Goal: Information Seeking & Learning: Learn about a topic

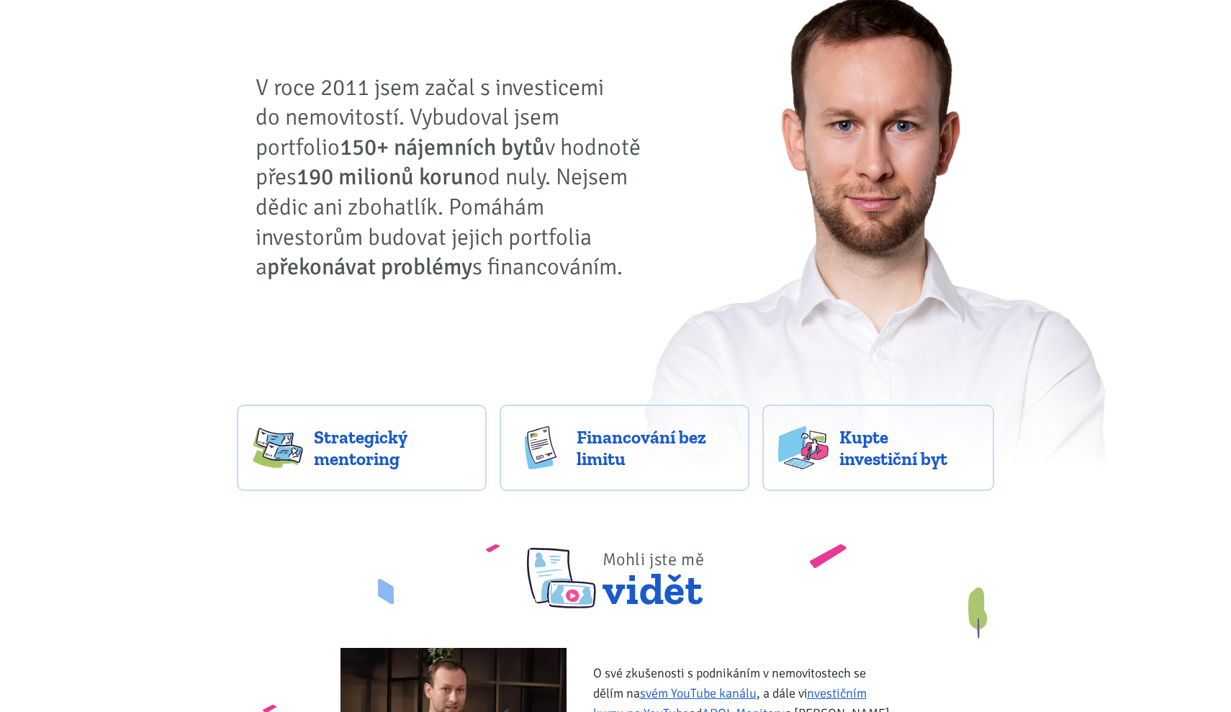
scroll to position [179, 0]
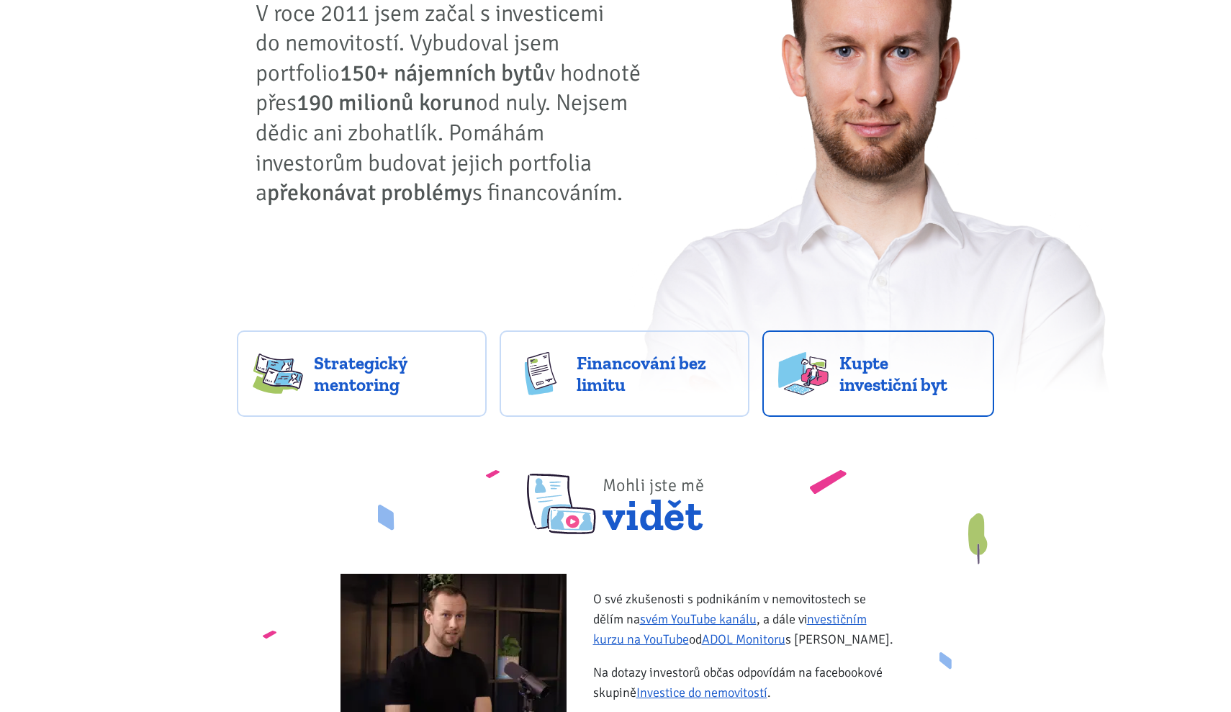
click at [840, 387] on span "Kupte investiční byt" at bounding box center [909, 373] width 140 height 43
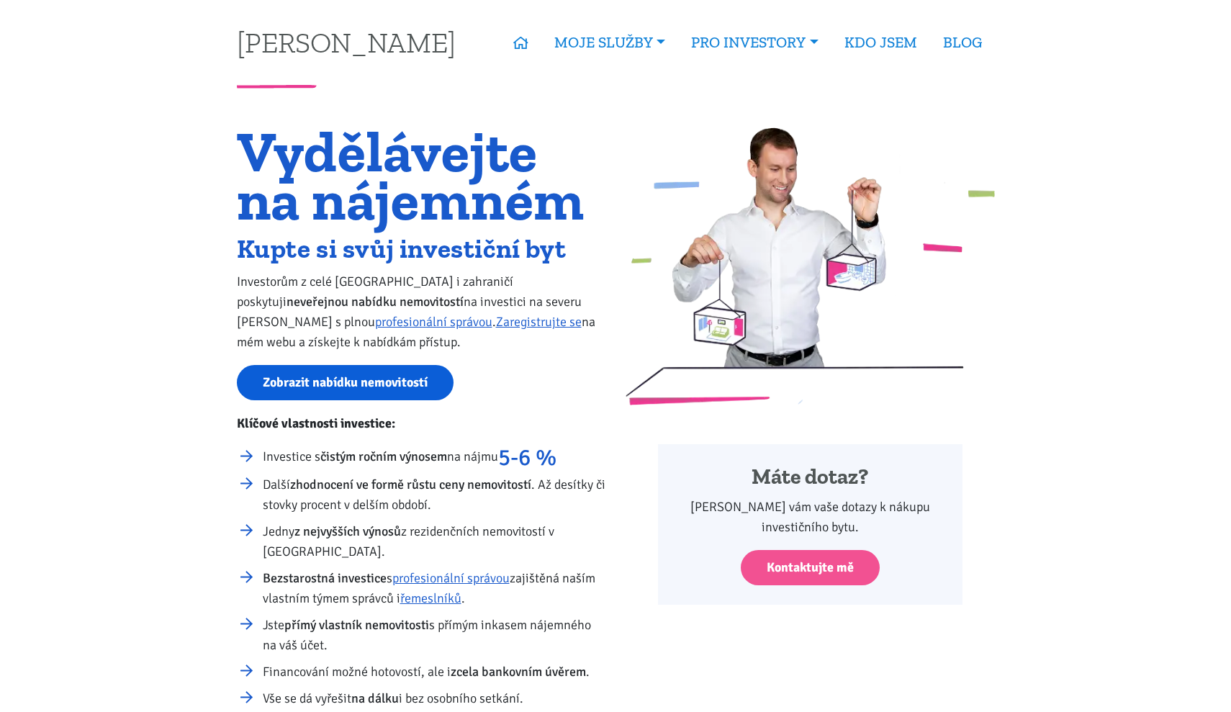
click at [382, 395] on link "Zobrazit nabídku nemovitostí" at bounding box center [345, 382] width 217 height 35
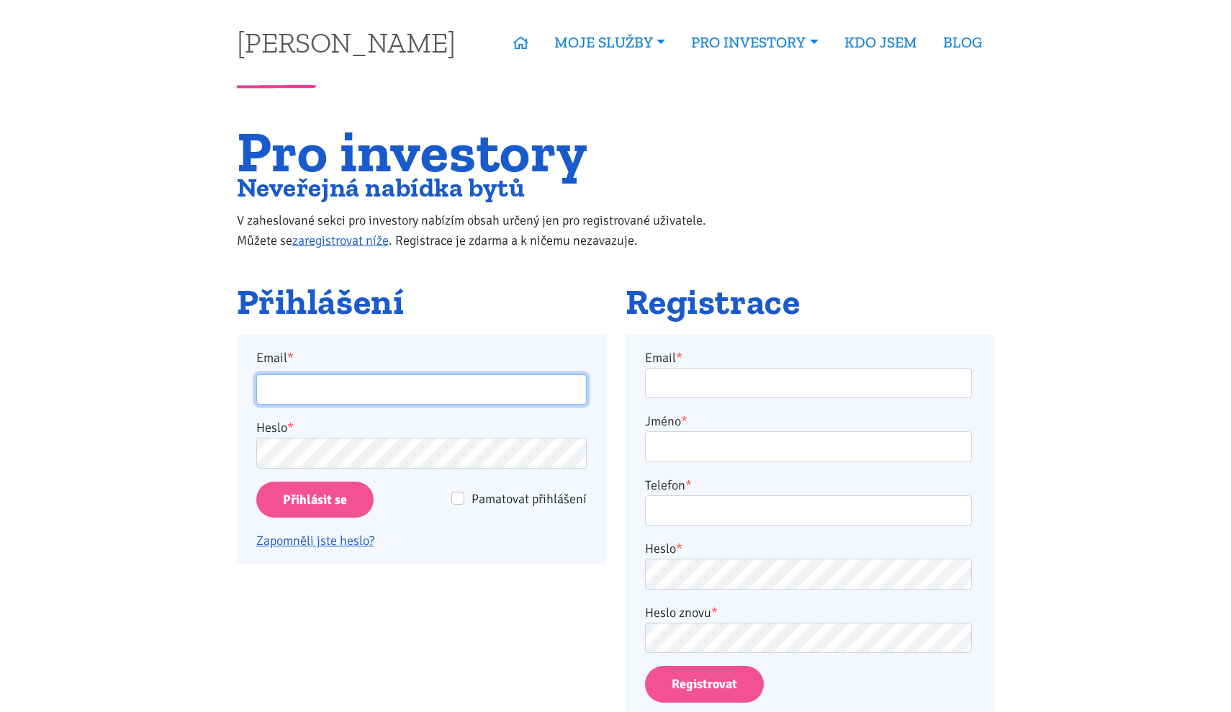
type input "[EMAIL_ADDRESS][DOMAIN_NAME]"
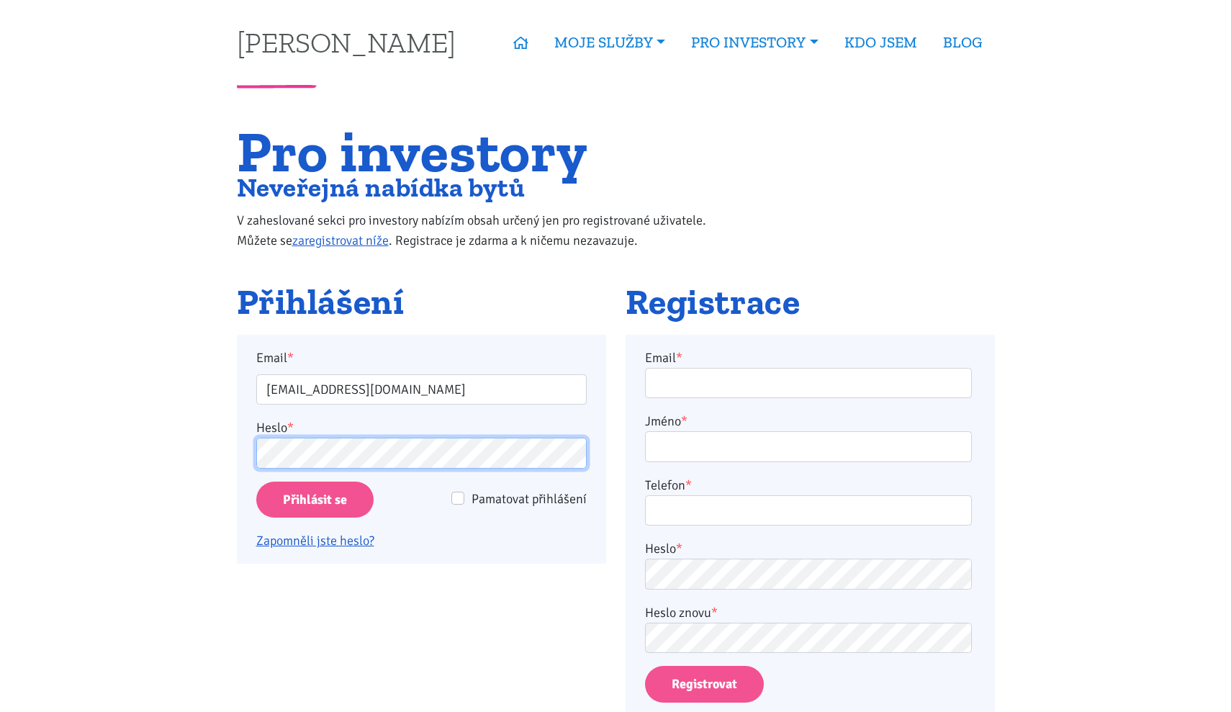
click at [314, 499] on input "Přihlásit se" at bounding box center [314, 500] width 117 height 37
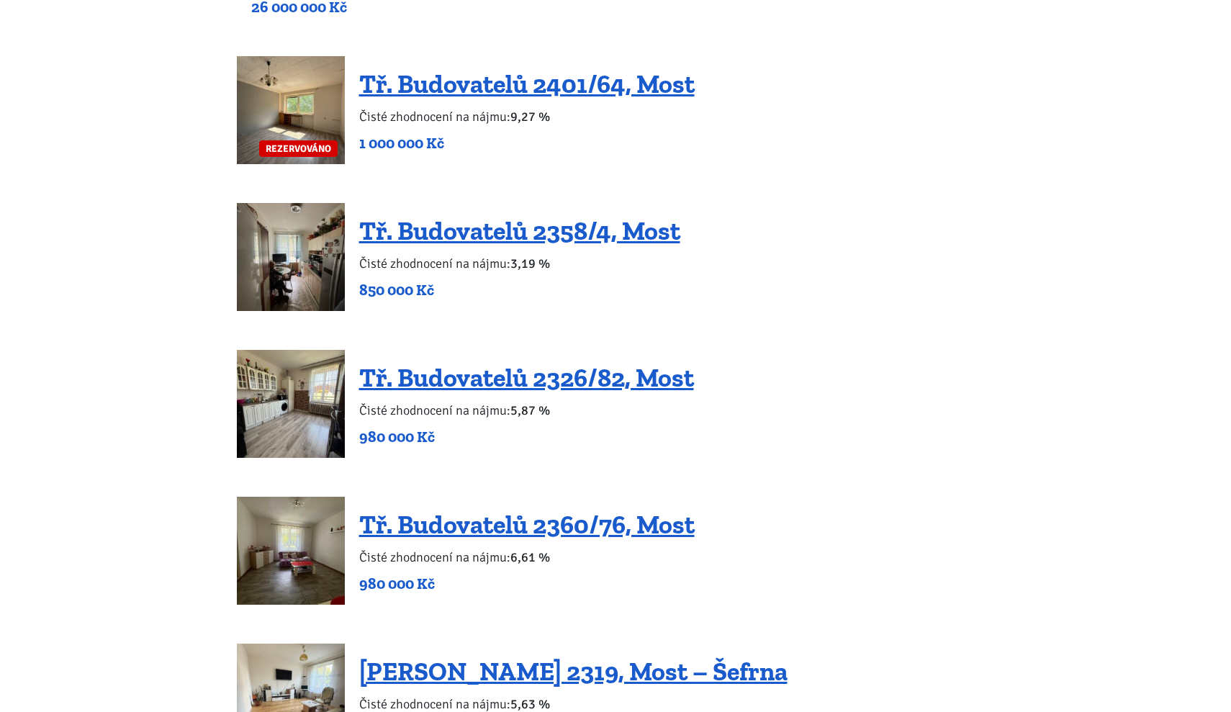
scroll to position [1176, 0]
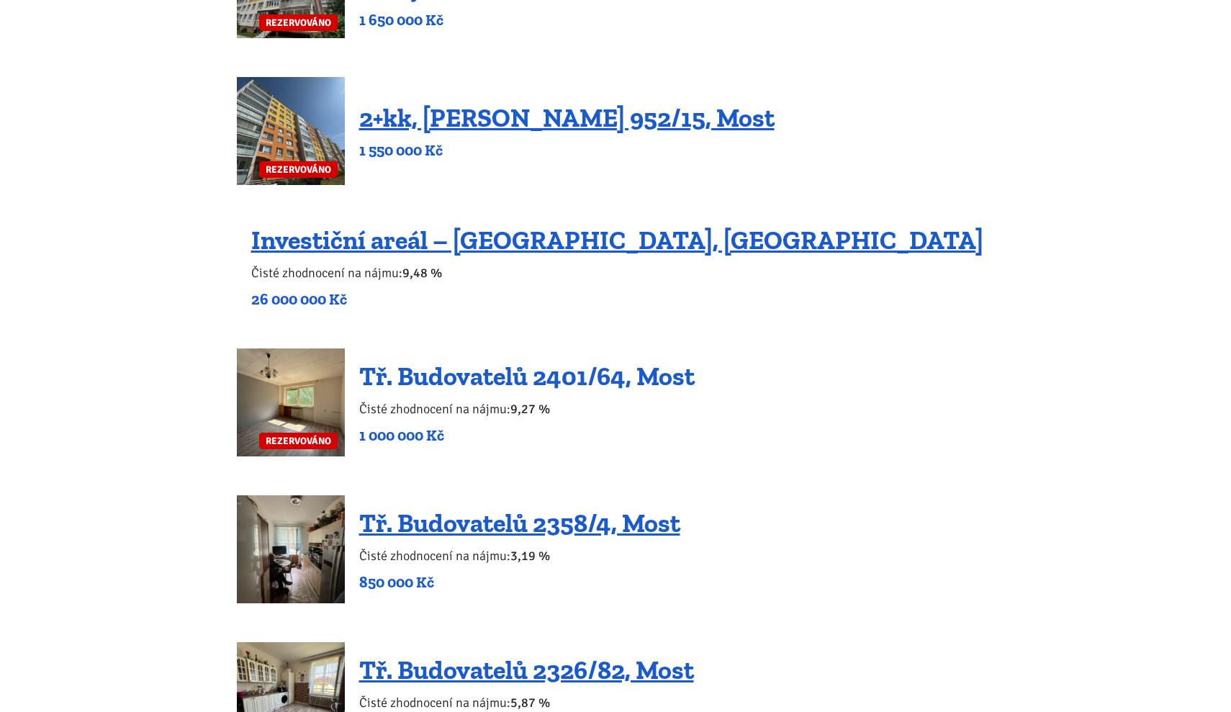
click at [510, 379] on link "Tř. Budovatelů 2401/64, Most" at bounding box center [526, 376] width 335 height 31
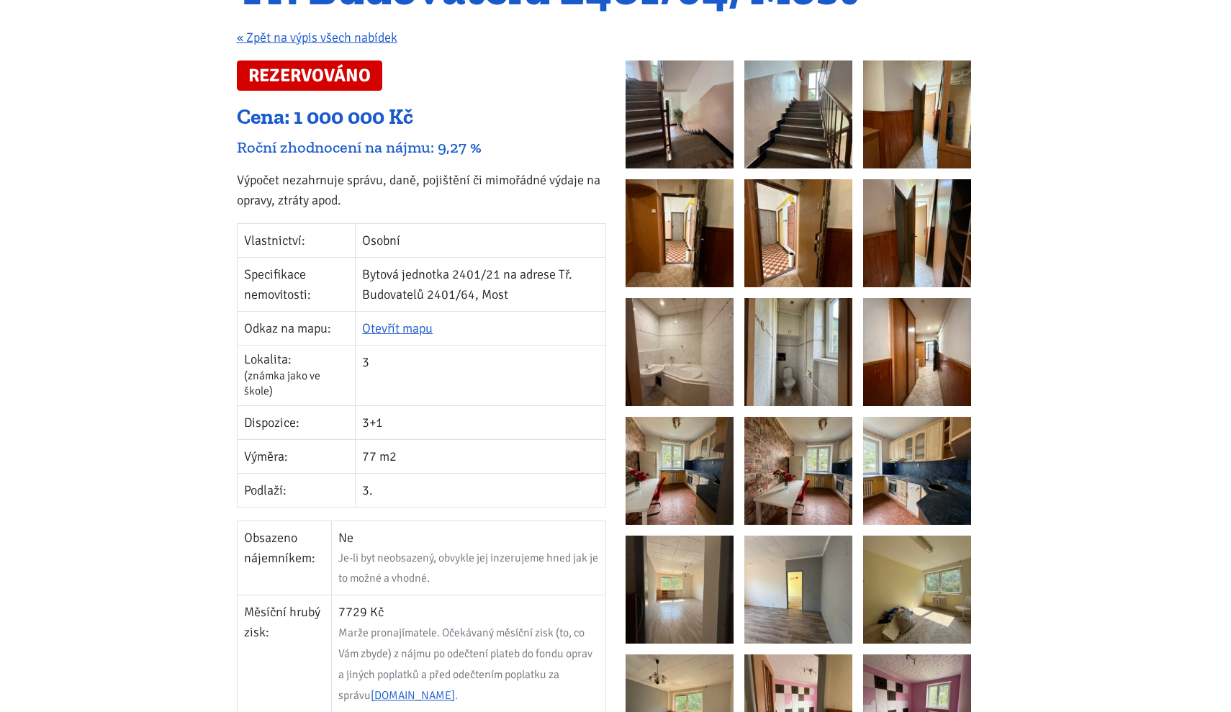
scroll to position [56, 0]
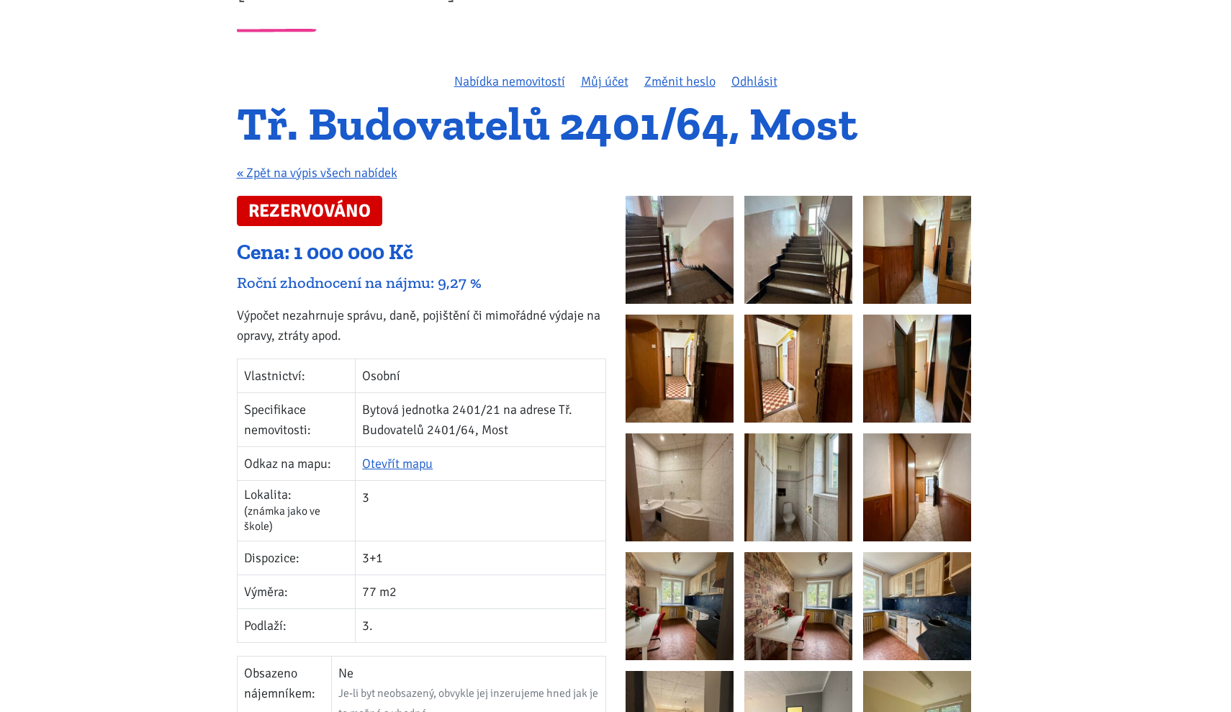
click at [701, 294] on img at bounding box center [679, 250] width 108 height 108
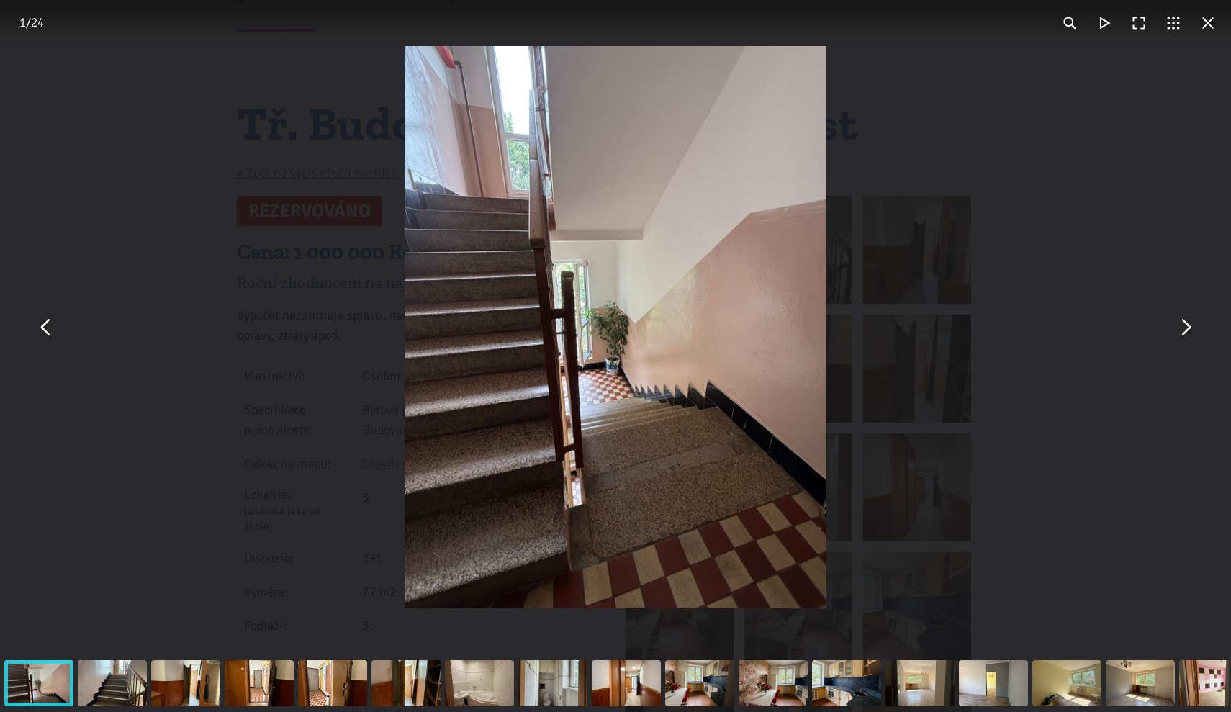
click at [1173, 329] on button "You can close this modal content with the ESC key" at bounding box center [1184, 327] width 35 height 35
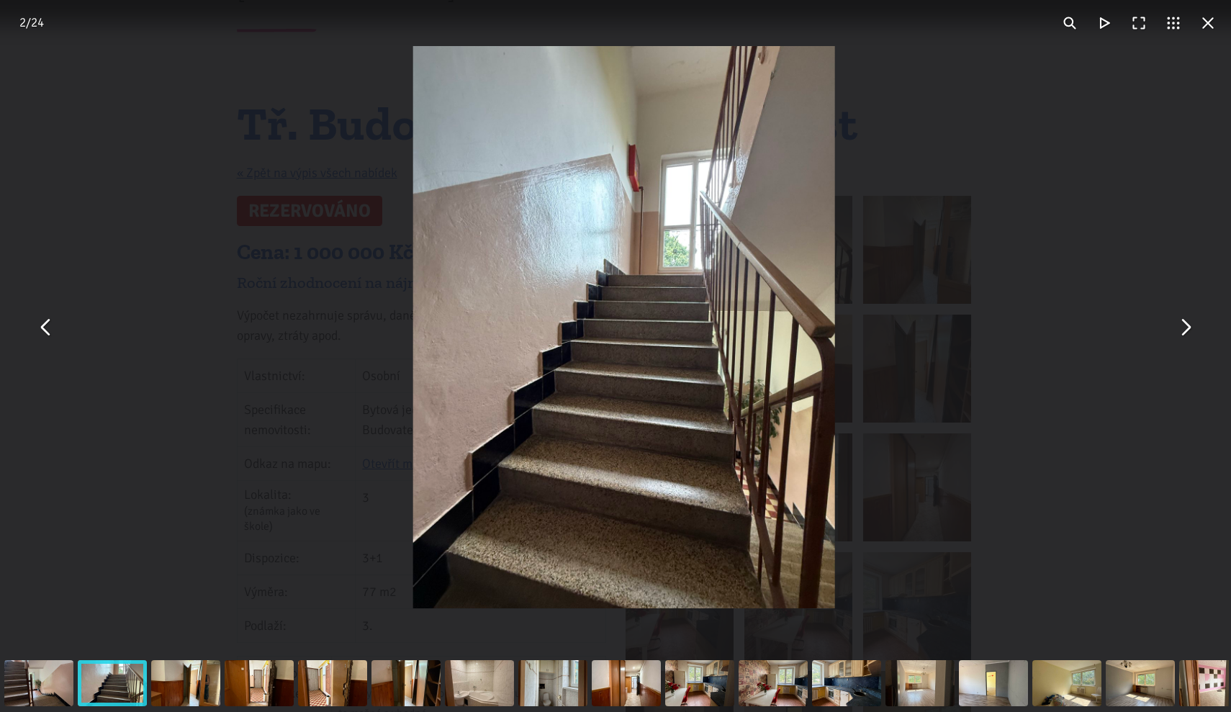
click at [1173, 329] on button "You can close this modal content with the ESC key" at bounding box center [1184, 327] width 35 height 35
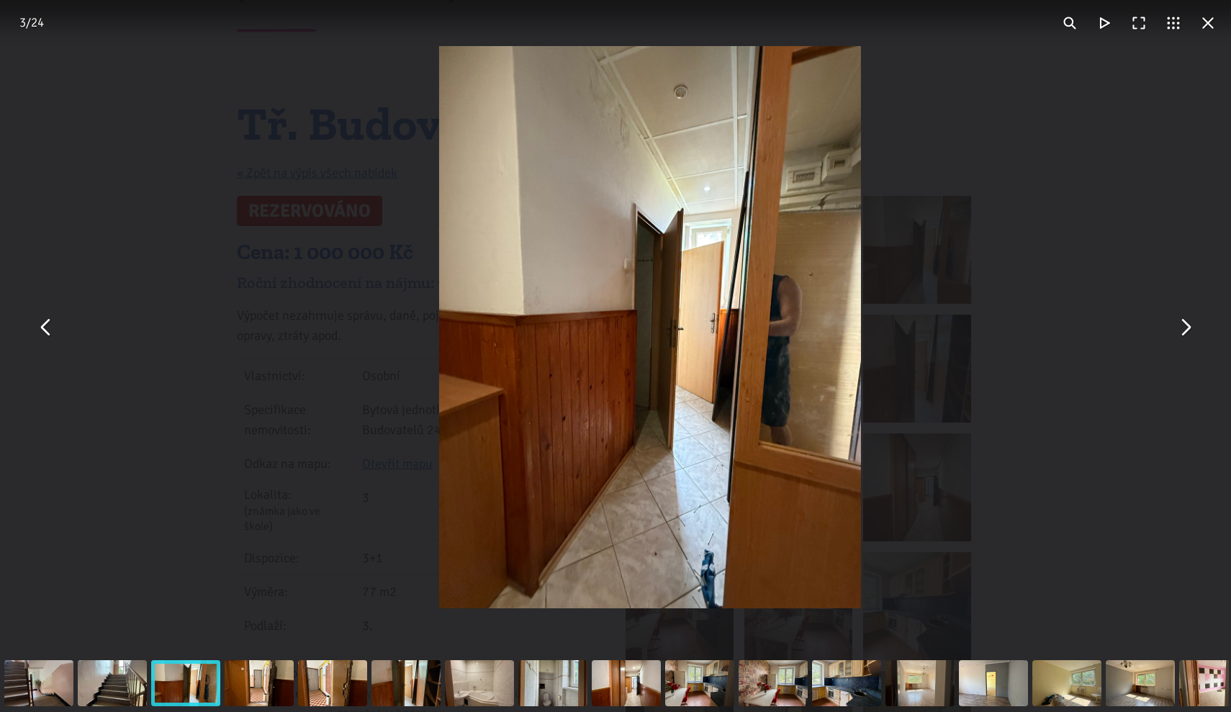
click at [1173, 329] on button "You can close this modal content with the ESC key" at bounding box center [1184, 327] width 35 height 35
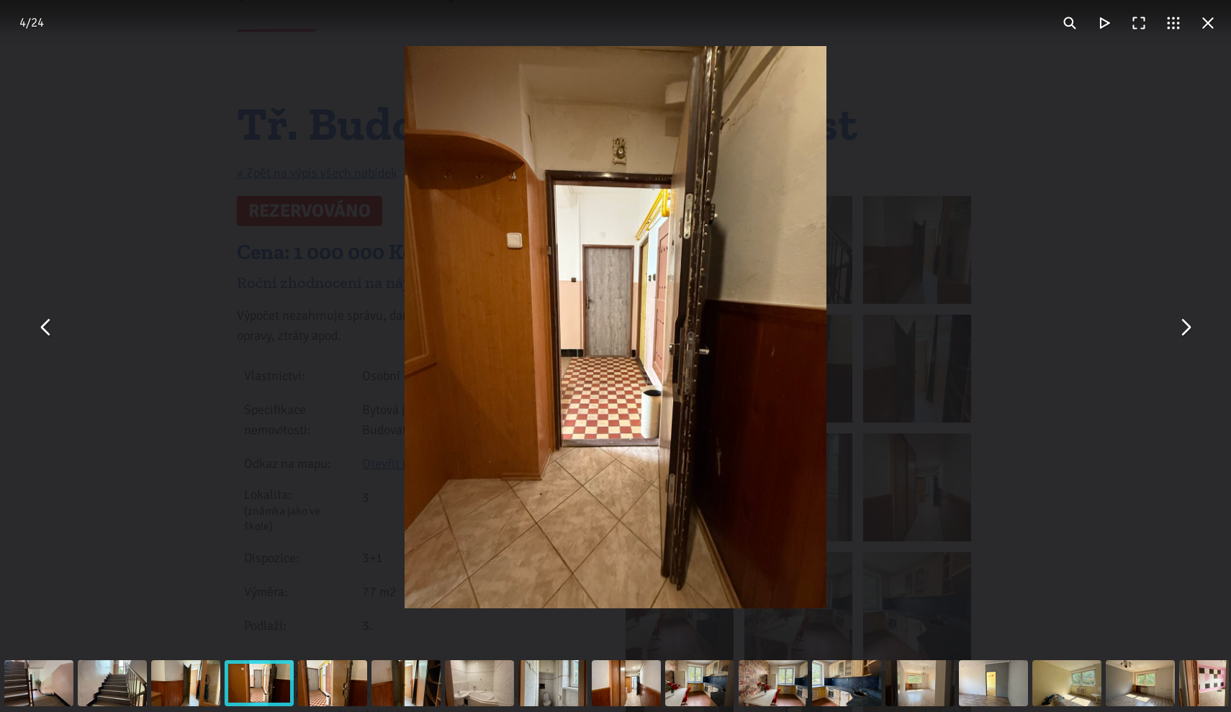
drag, startPoint x: 47, startPoint y: 320, endPoint x: 191, endPoint y: 308, distance: 144.5
click at [47, 321] on button "You can close this modal content with the ESC key" at bounding box center [46, 327] width 35 height 35
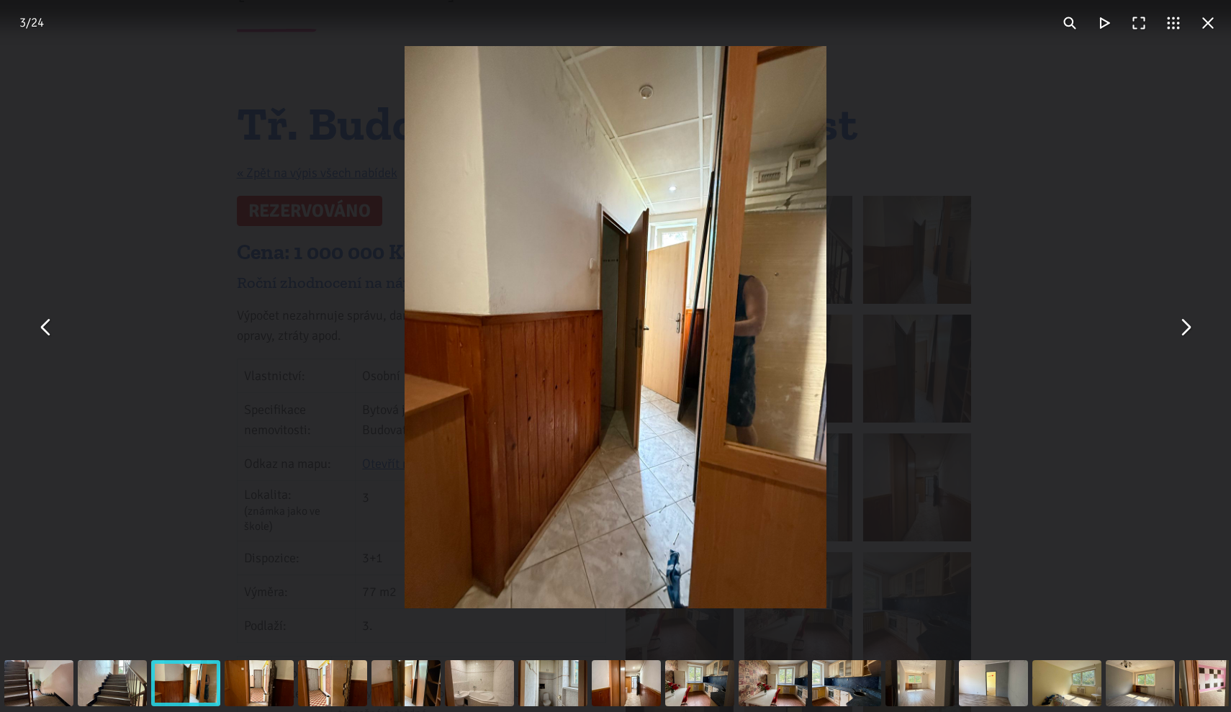
click at [1197, 330] on button "You can close this modal content with the ESC key" at bounding box center [1184, 327] width 35 height 35
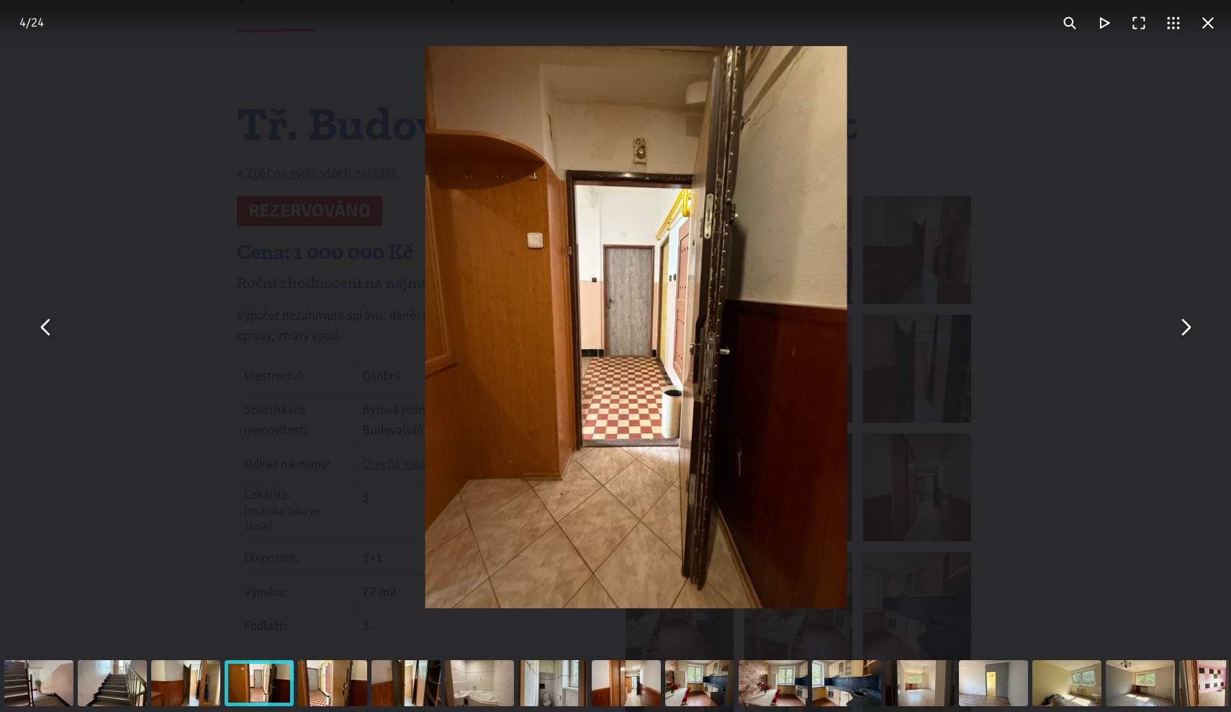
click at [1197, 330] on button "You can close this modal content with the ESC key" at bounding box center [1184, 327] width 35 height 35
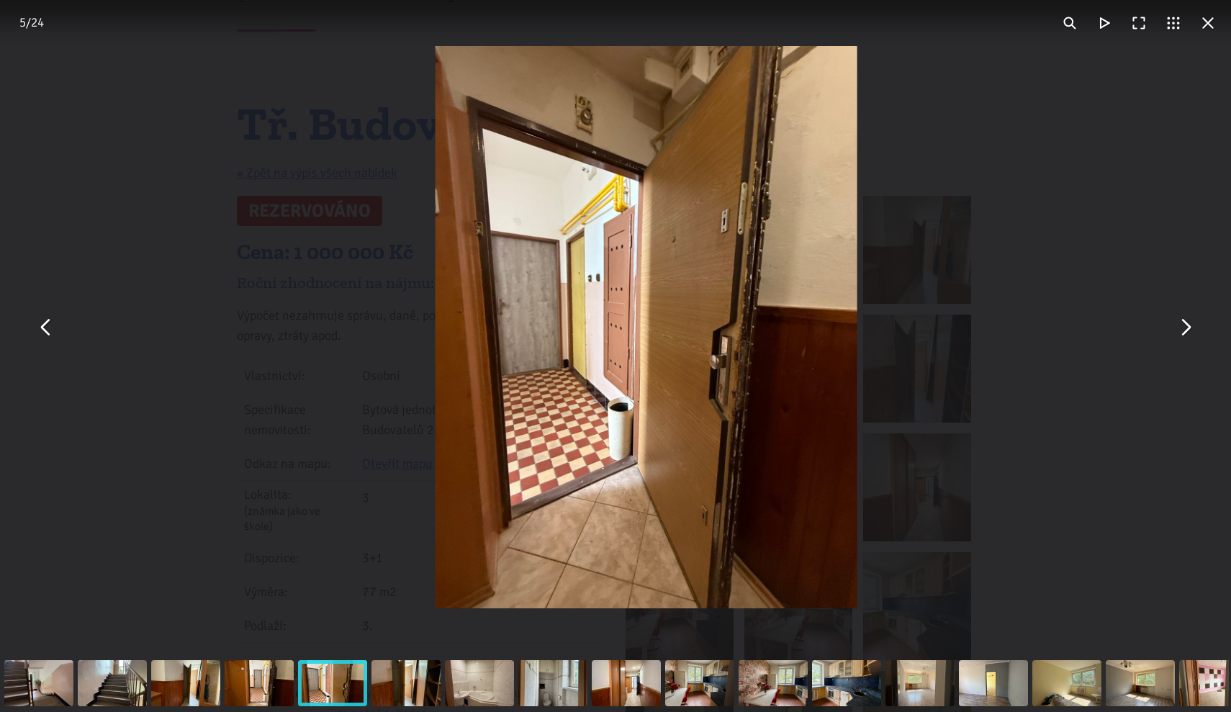
click at [1197, 330] on button "You can close this modal content with the ESC key" at bounding box center [1184, 327] width 35 height 35
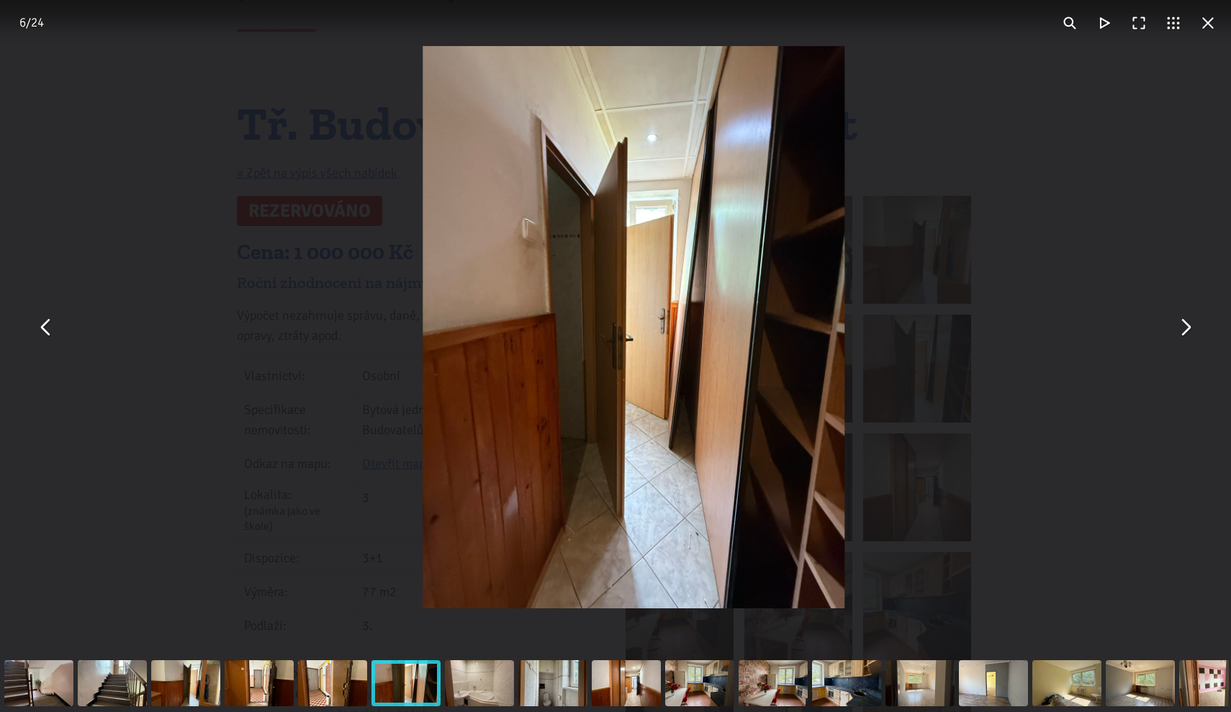
click at [1197, 330] on button "You can close this modal content with the ESC key" at bounding box center [1184, 327] width 35 height 35
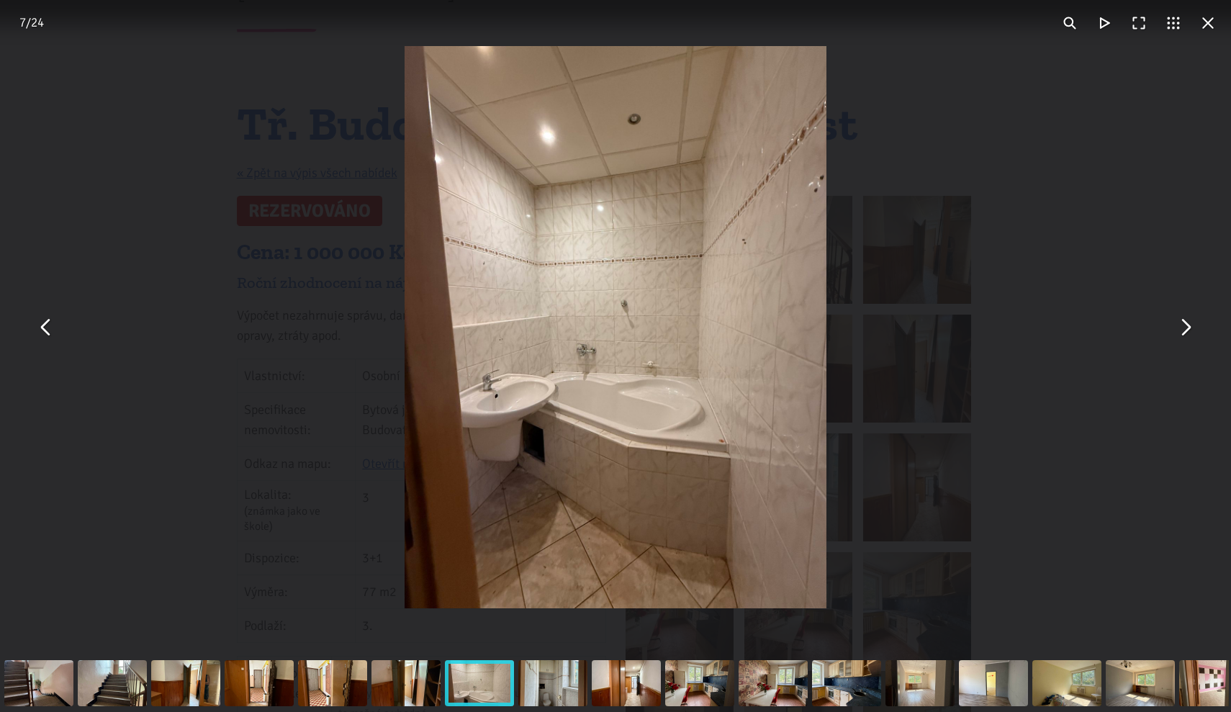
click at [1197, 330] on button "You can close this modal content with the ESC key" at bounding box center [1184, 327] width 35 height 35
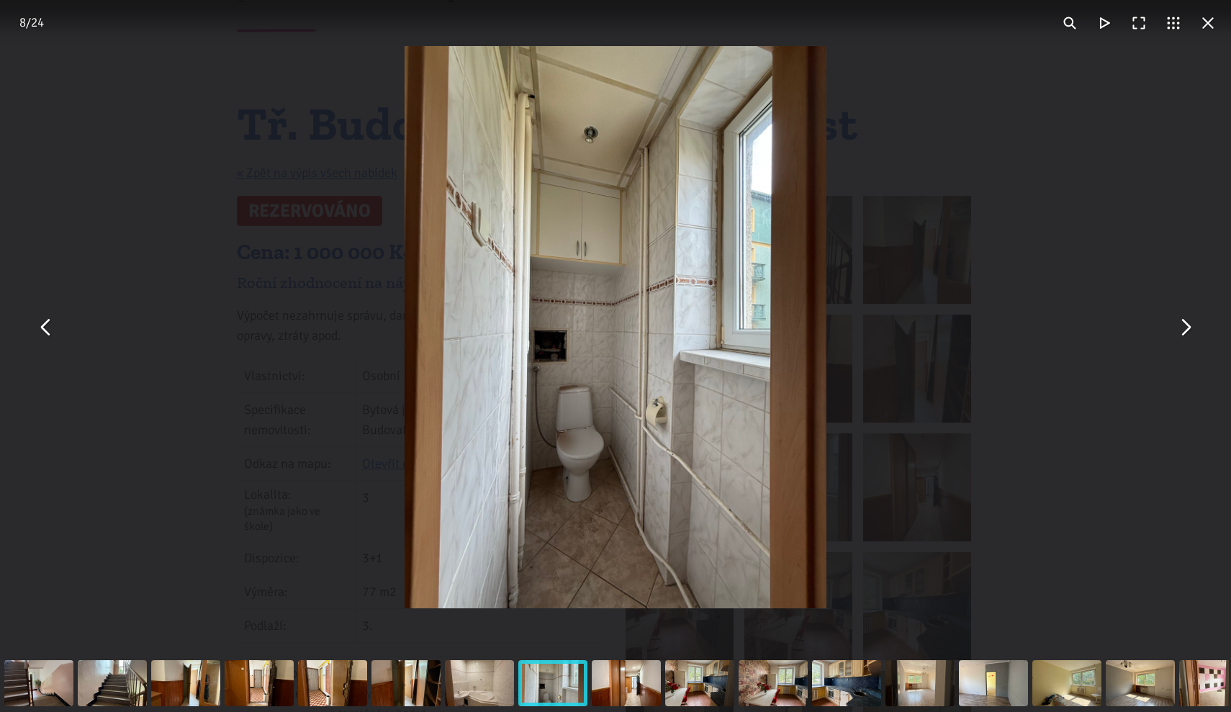
click at [1197, 330] on button "You can close this modal content with the ESC key" at bounding box center [1184, 327] width 35 height 35
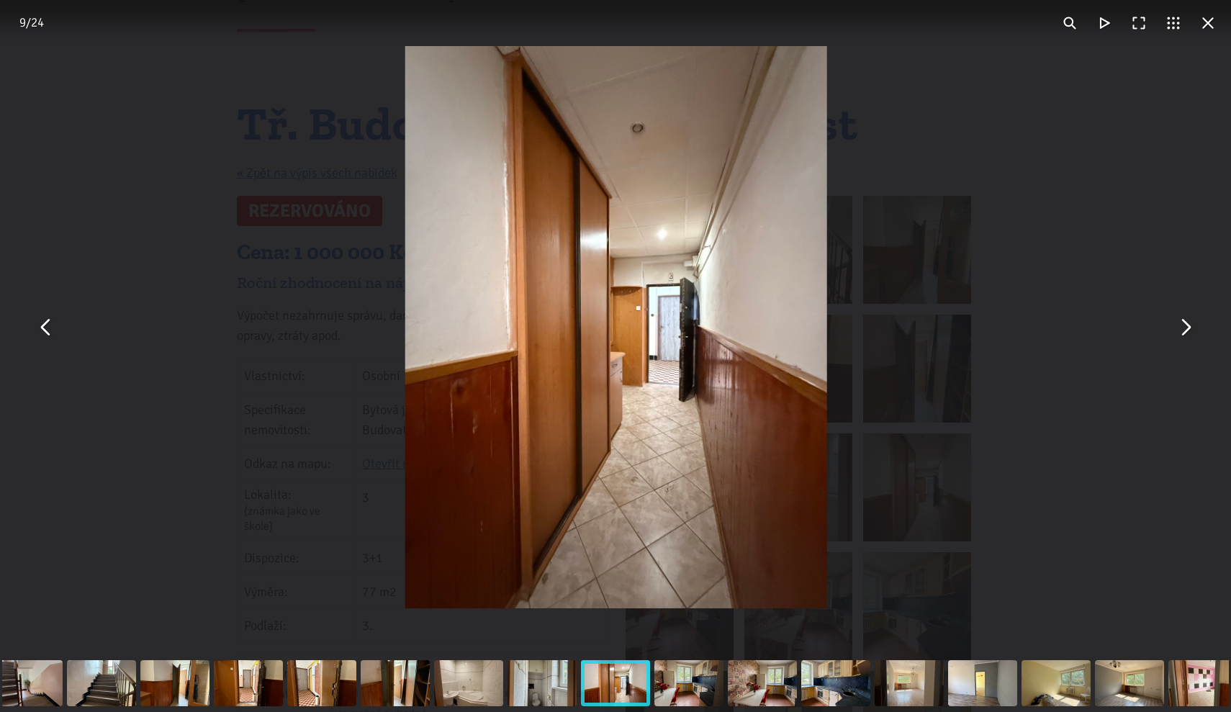
click at [1197, 330] on button "You can close this modal content with the ESC key" at bounding box center [1184, 327] width 35 height 35
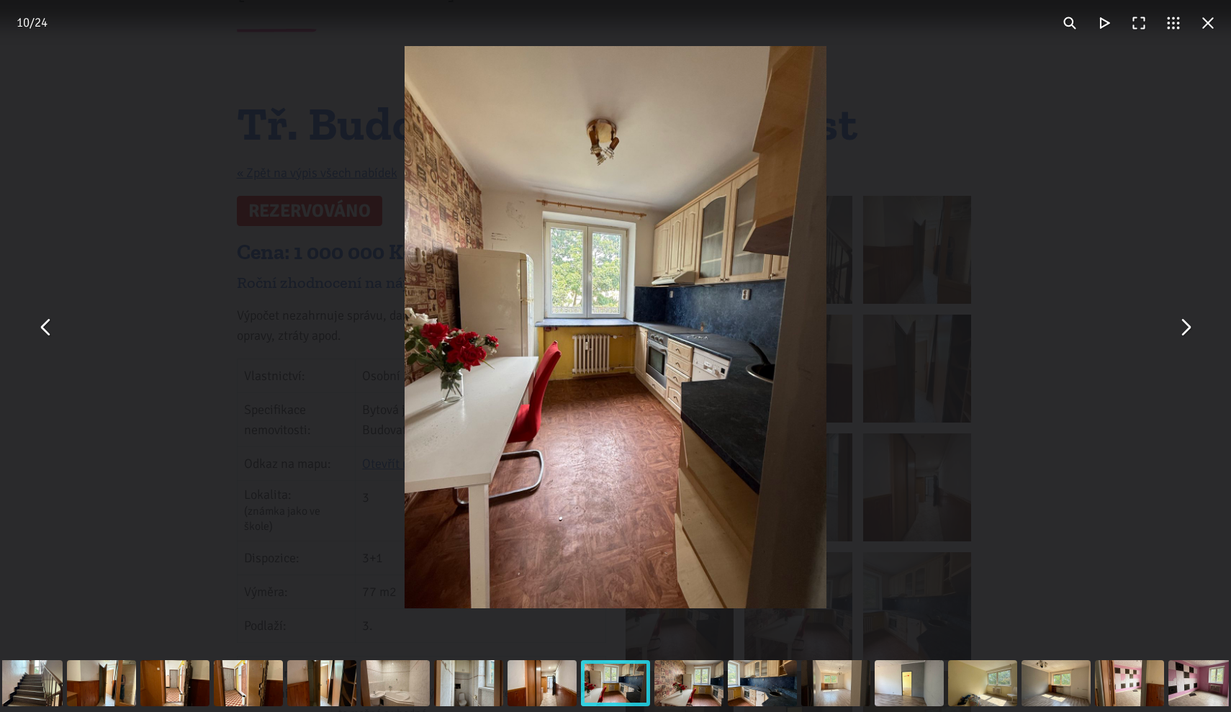
click at [1206, 32] on button "You can close this modal content with the ESC key" at bounding box center [1208, 23] width 35 height 35
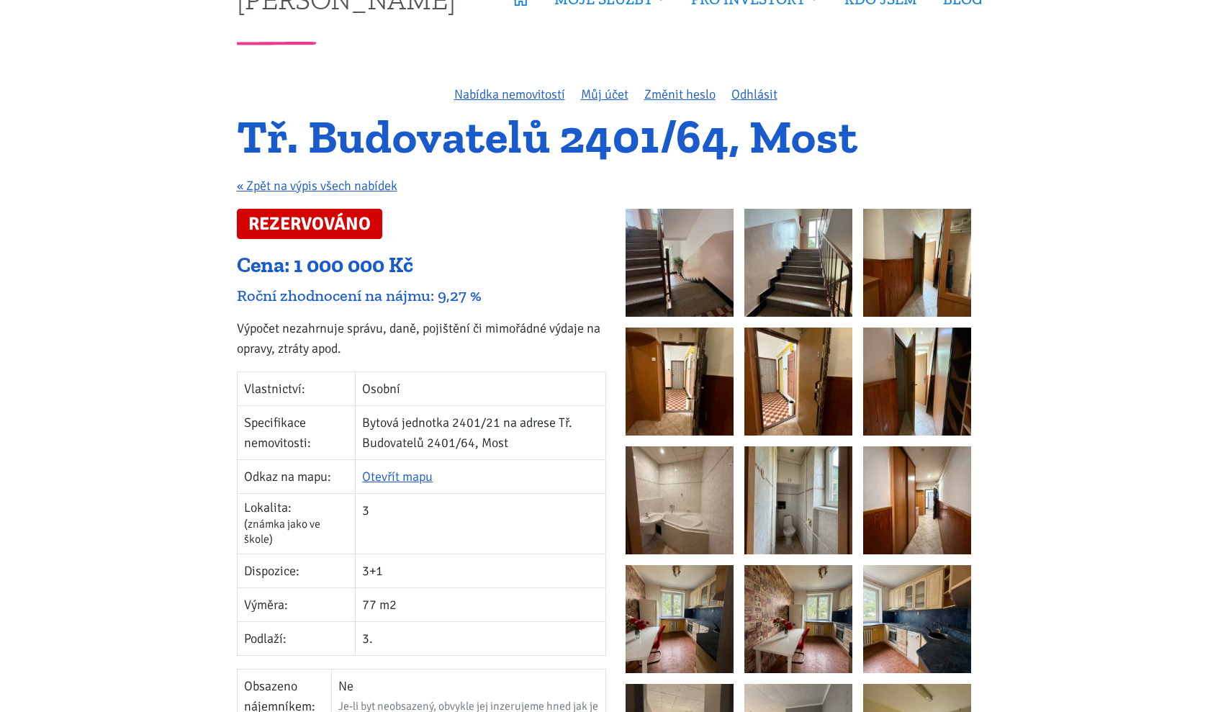
scroll to position [12, 0]
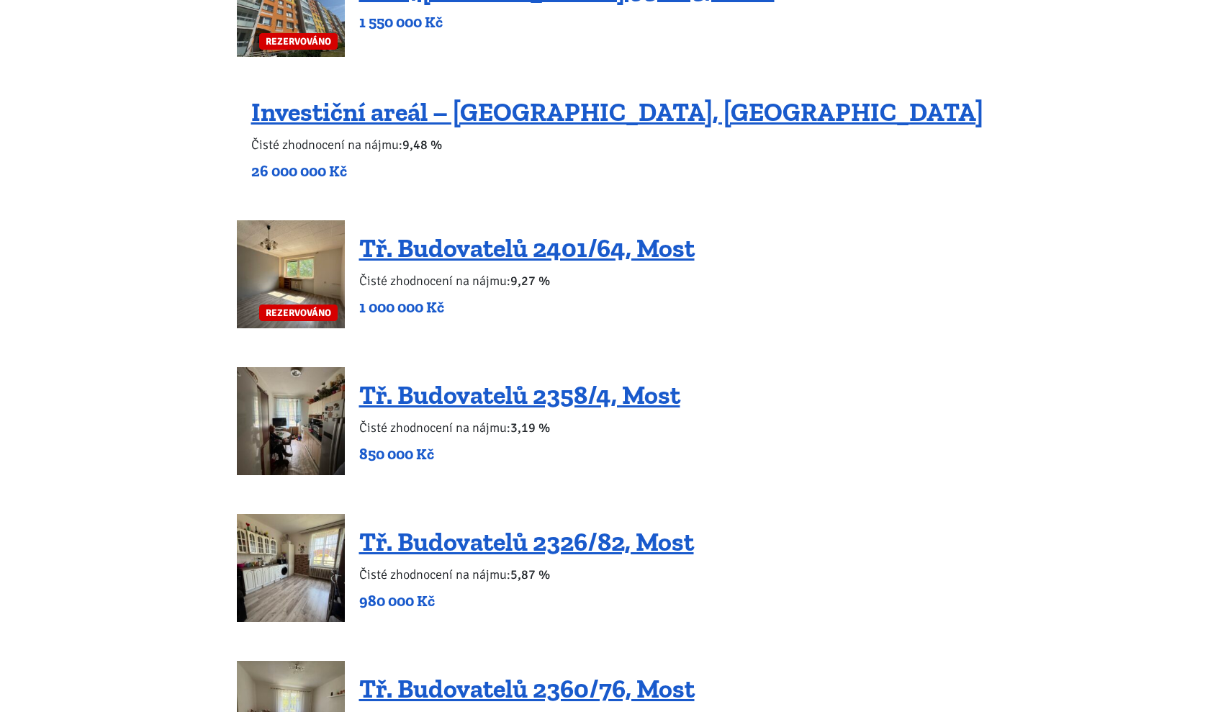
scroll to position [1438, 0]
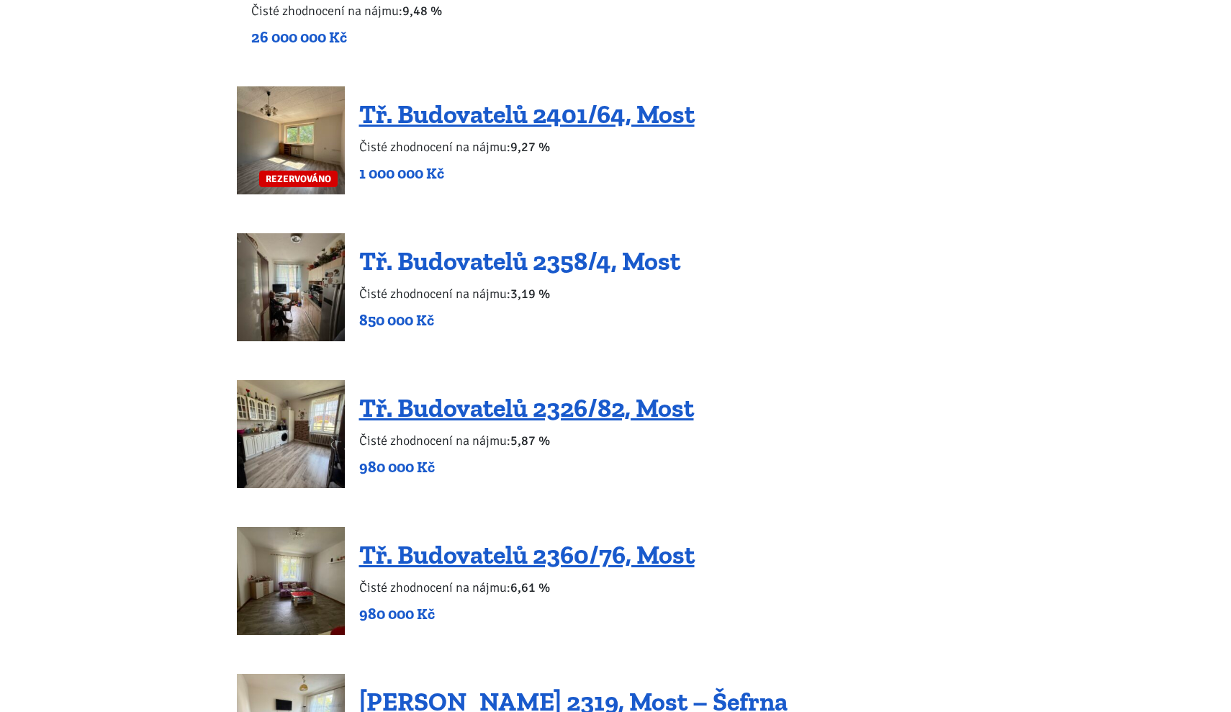
click at [464, 270] on link "Tř. Budovatelů 2358/4, Most" at bounding box center [519, 260] width 321 height 31
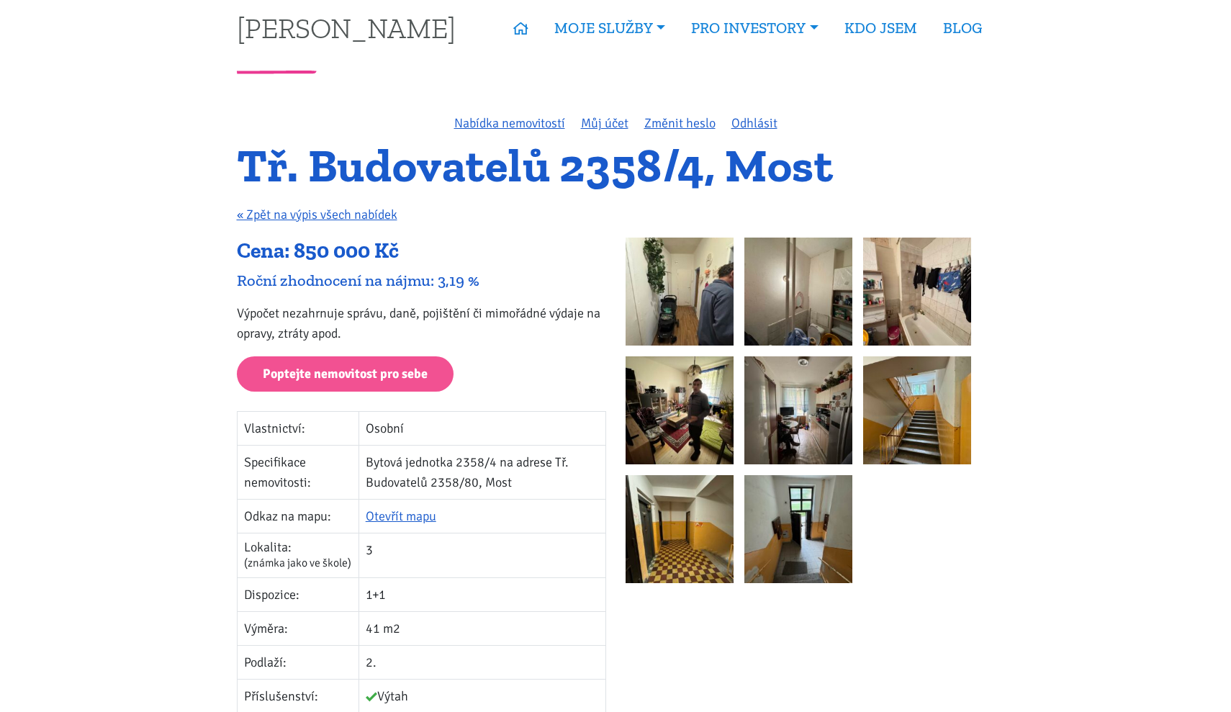
scroll to position [29, 0]
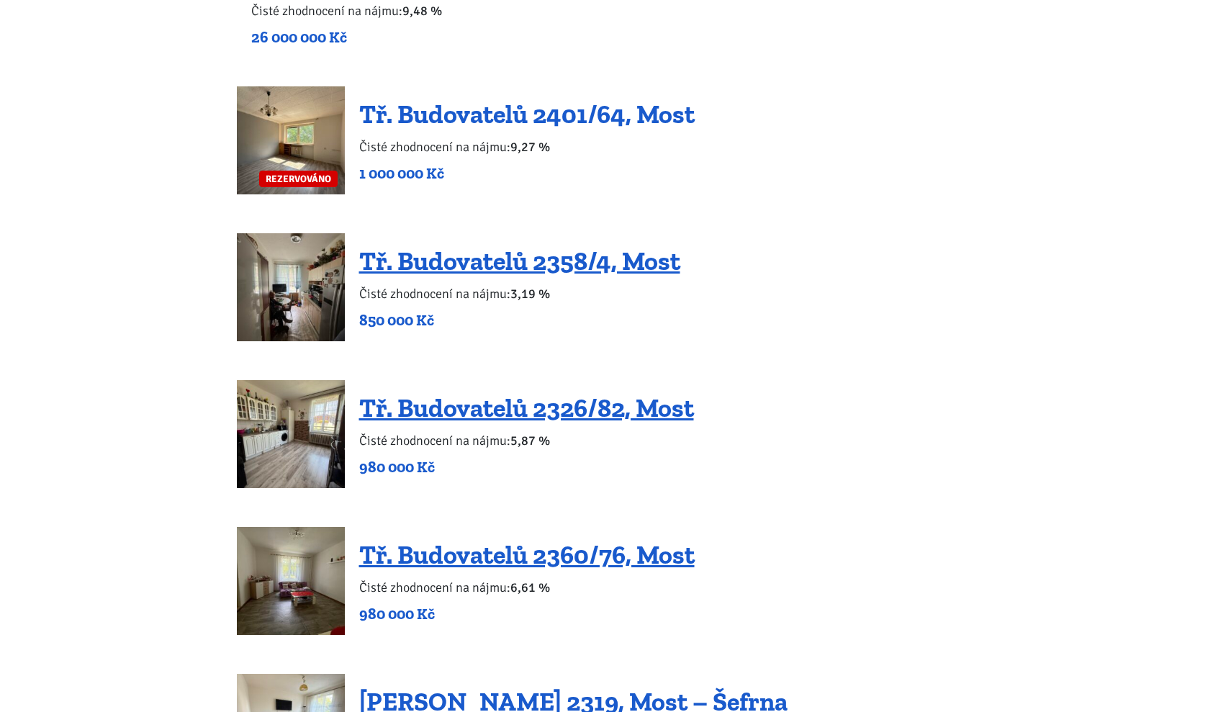
click at [505, 117] on link "Tř. Budovatelů 2401/64, Most" at bounding box center [526, 114] width 335 height 31
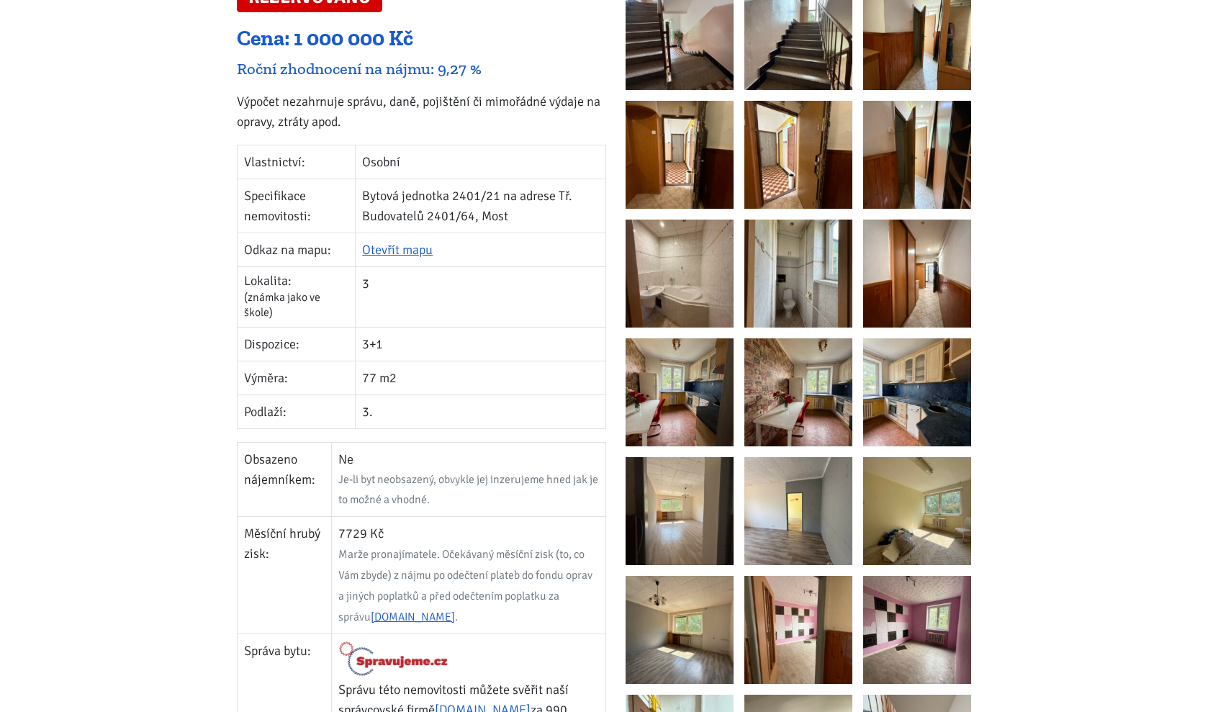
scroll to position [148, 0]
